Goal: Information Seeking & Learning: Learn about a topic

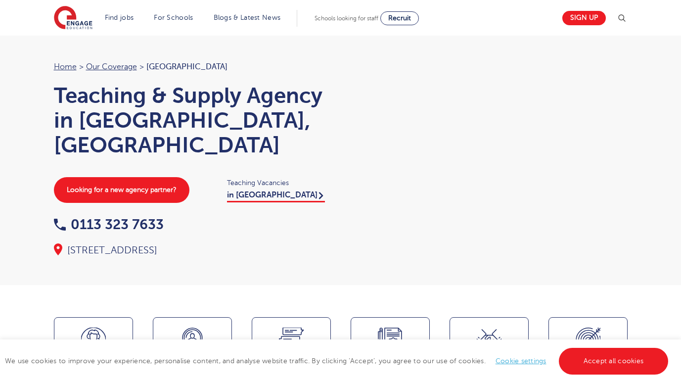
click at [448, 182] on div at bounding box center [488, 149] width 277 height 178
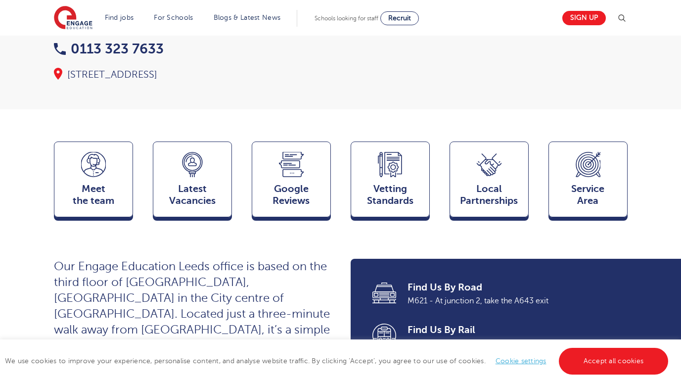
scroll to position [178, 0]
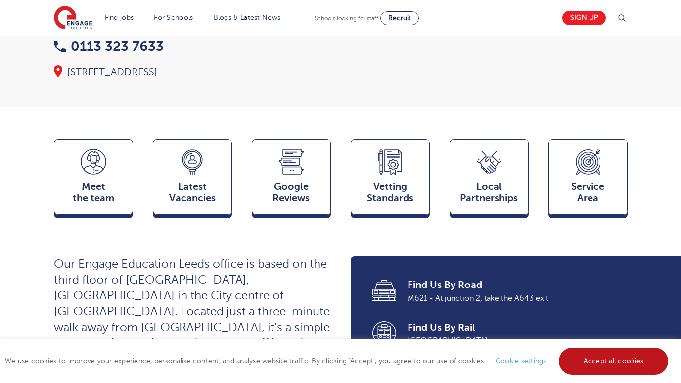
click at [580, 364] on link "Accept all cookies" at bounding box center [614, 360] width 110 height 27
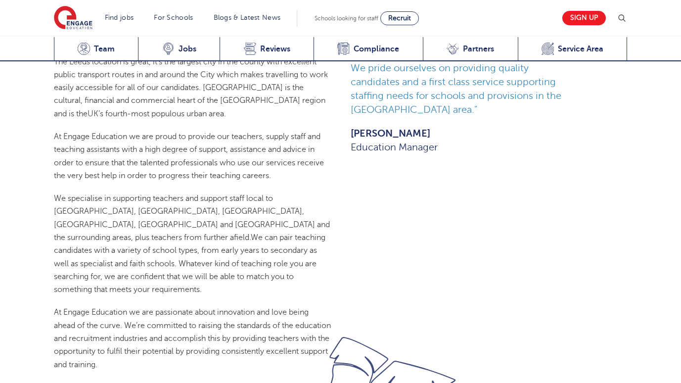
scroll to position [633, 0]
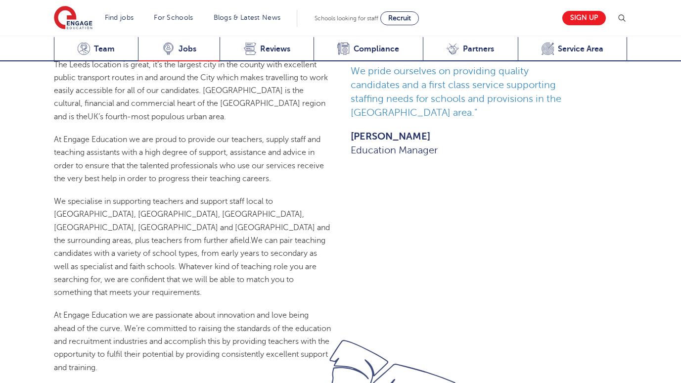
click at [169, 58] on div "Latest Vacancies Jobs" at bounding box center [179, 49] width 82 height 24
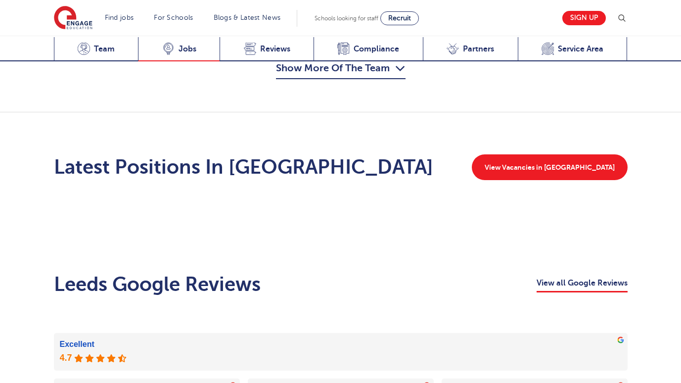
scroll to position [1376, 0]
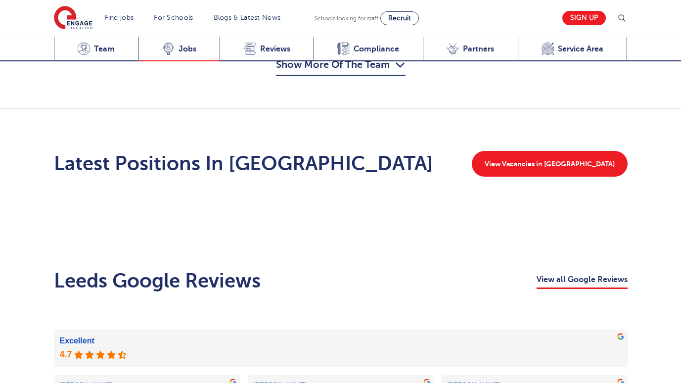
click at [169, 58] on div "Latest Vacancies Jobs" at bounding box center [179, 49] width 82 height 24
click at [34, 115] on div "Latest Positions In Leeds View Vacancies in Leeds" at bounding box center [340, 168] width 681 height 118
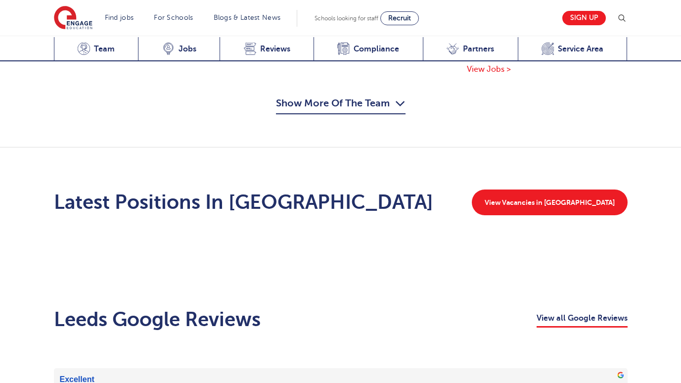
scroll to position [1336, 0]
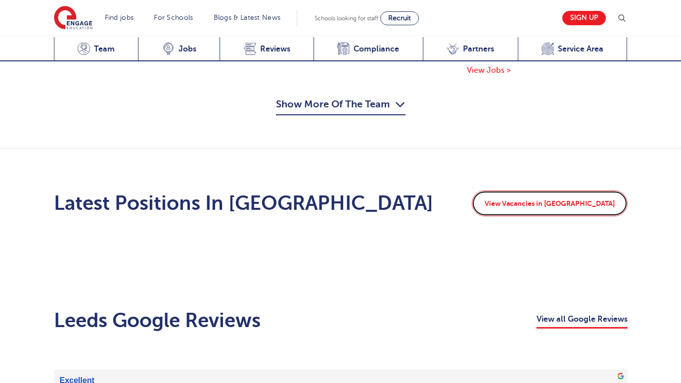
click at [545, 190] on link "View Vacancies in Leeds" at bounding box center [550, 203] width 156 height 26
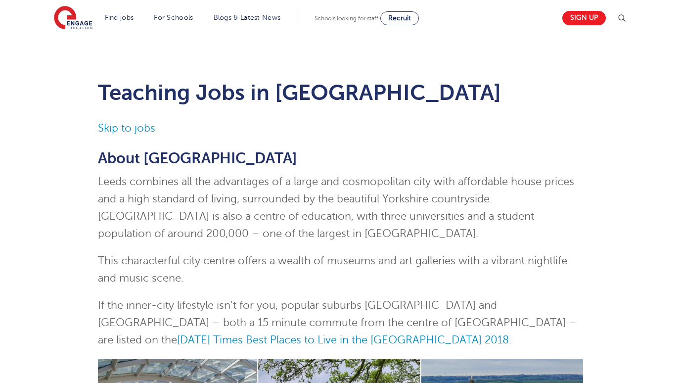
click at [128, 126] on link "Skip to jobs" at bounding box center [126, 128] width 57 height 12
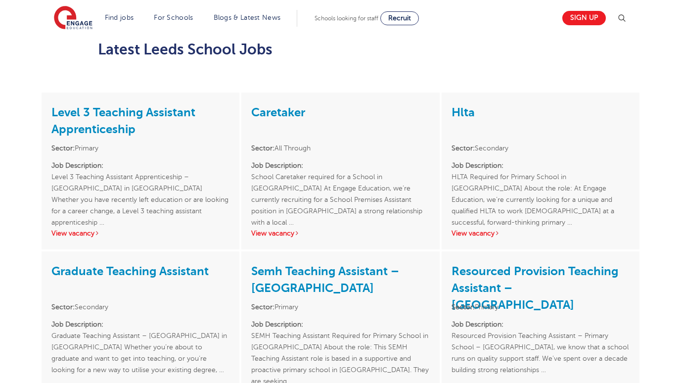
scroll to position [1312, 0]
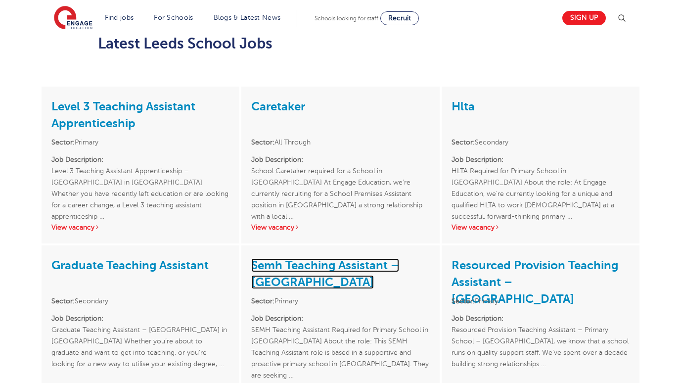
click at [265, 258] on link "Semh Teaching Assistant – Leeds" at bounding box center [325, 273] width 148 height 31
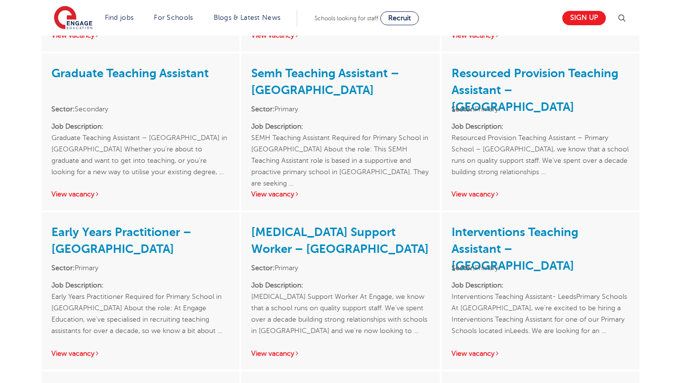
scroll to position [1510, 0]
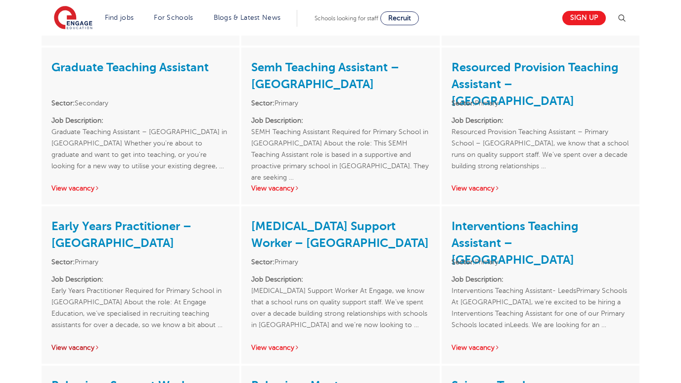
click at [70, 344] on link "View vacancy" at bounding box center [75, 347] width 48 height 7
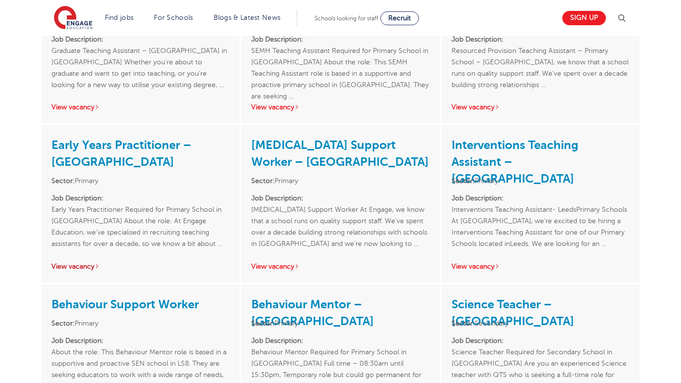
scroll to position [1608, 0]
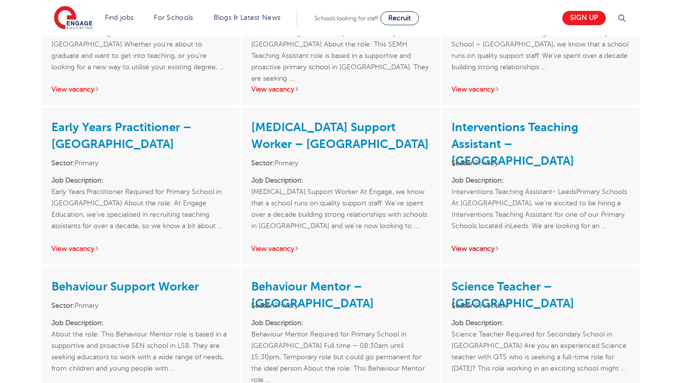
click at [487, 245] on link "View vacancy" at bounding box center [475, 248] width 48 height 7
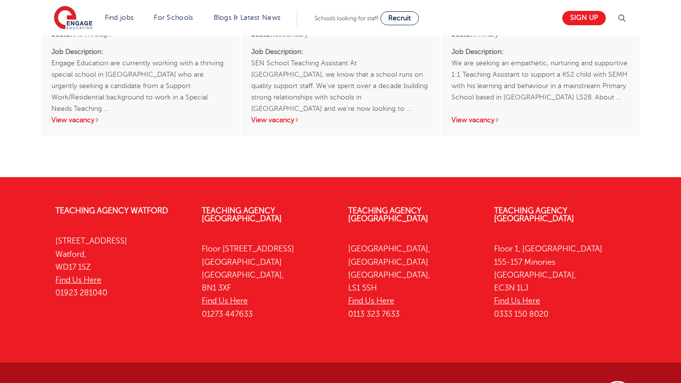
scroll to position [2184, 0]
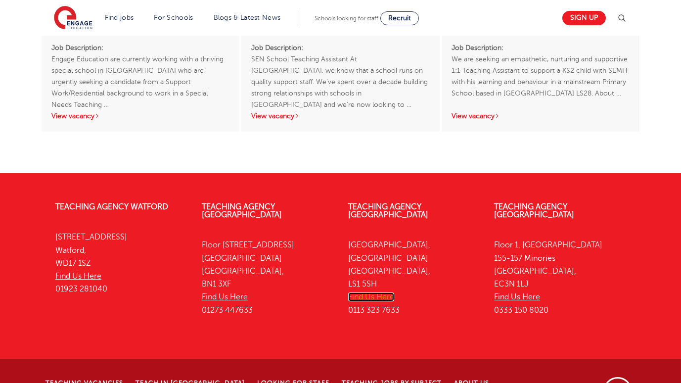
click at [375, 292] on link "Find Us Here" at bounding box center [371, 296] width 46 height 9
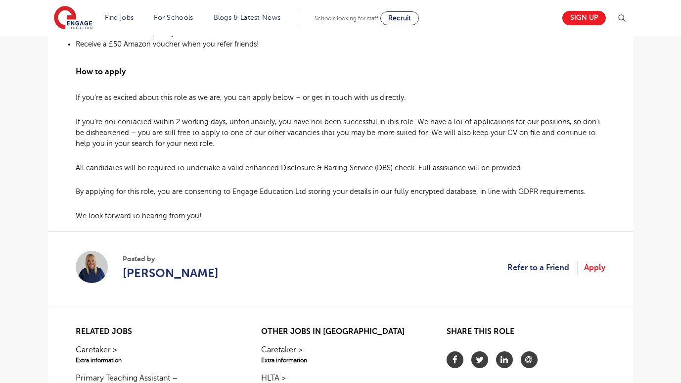
scroll to position [771, 0]
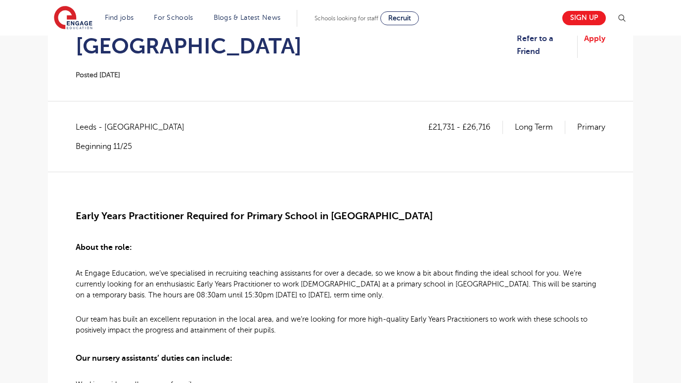
scroll to position [158, 0]
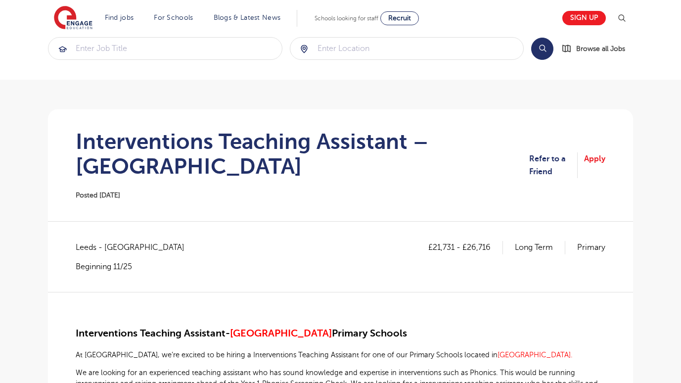
scroll to position [20, 0]
